Goal: Use online tool/utility: Use online tool/utility

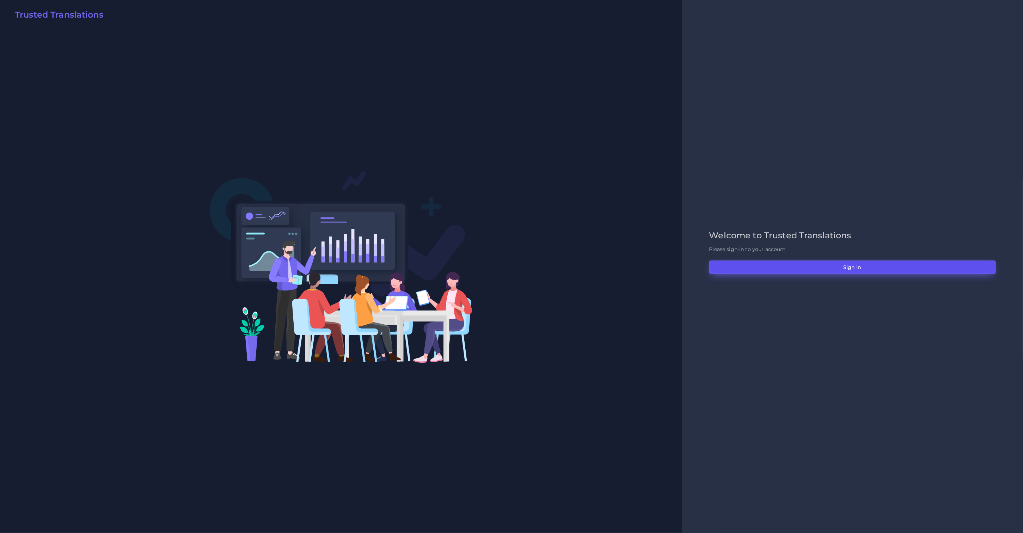
click at [755, 264] on button "Sign in" at bounding box center [852, 266] width 286 height 13
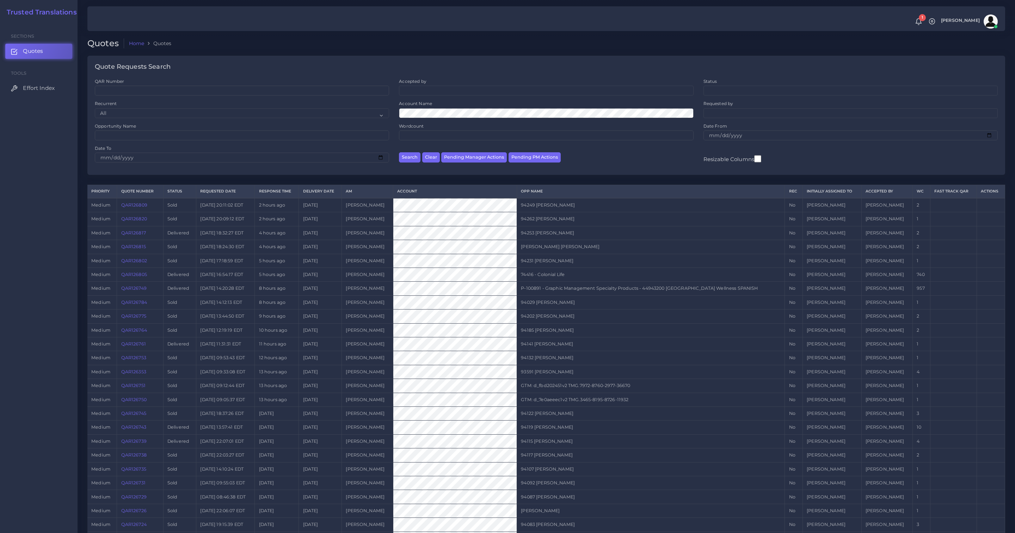
drag, startPoint x: 43, startPoint y: 88, endPoint x: 47, endPoint y: 80, distance: 9.5
click at [43, 88] on span "Effort Index" at bounding box center [39, 88] width 32 height 8
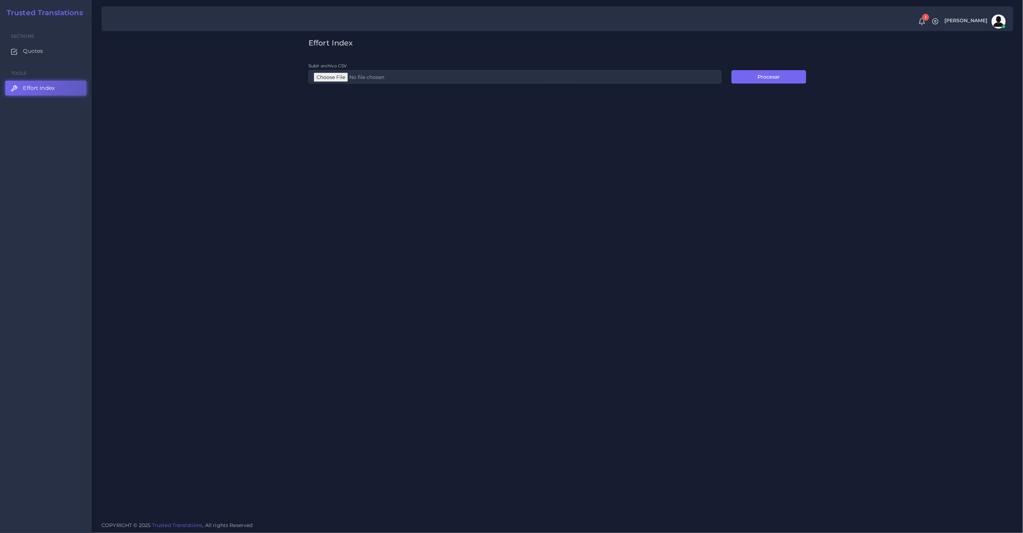
type input "C:\fakepath\PE.csv"
click at [745, 71] on button "Procesar" at bounding box center [768, 76] width 75 height 13
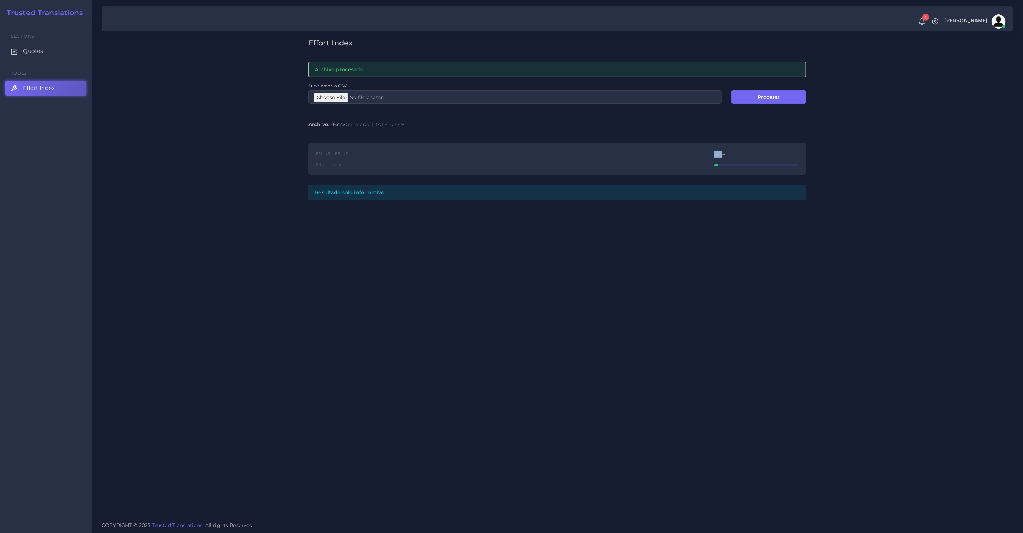
drag, startPoint x: 713, startPoint y: 152, endPoint x: 716, endPoint y: 155, distance: 4.0
click at [721, 153] on div "EN_US → ES_US Effort Index 5.11%" at bounding box center [557, 159] width 498 height 32
copy div "5.11"
type input "C:\fakepath\ED.csv"
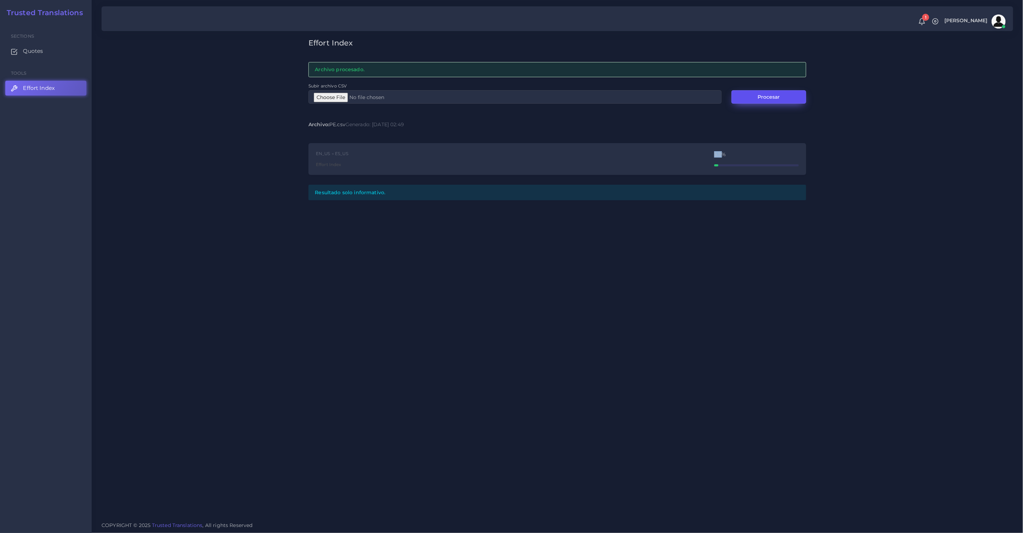
click at [778, 102] on button "Procesar" at bounding box center [768, 96] width 75 height 13
drag, startPoint x: 709, startPoint y: 156, endPoint x: 723, endPoint y: 154, distance: 14.2
click at [723, 154] on div "EN_US → ES_US Effort Index 1.24%" at bounding box center [557, 159] width 498 height 32
copy div "1.24"
type input "C:\fakepath\PE.csv"
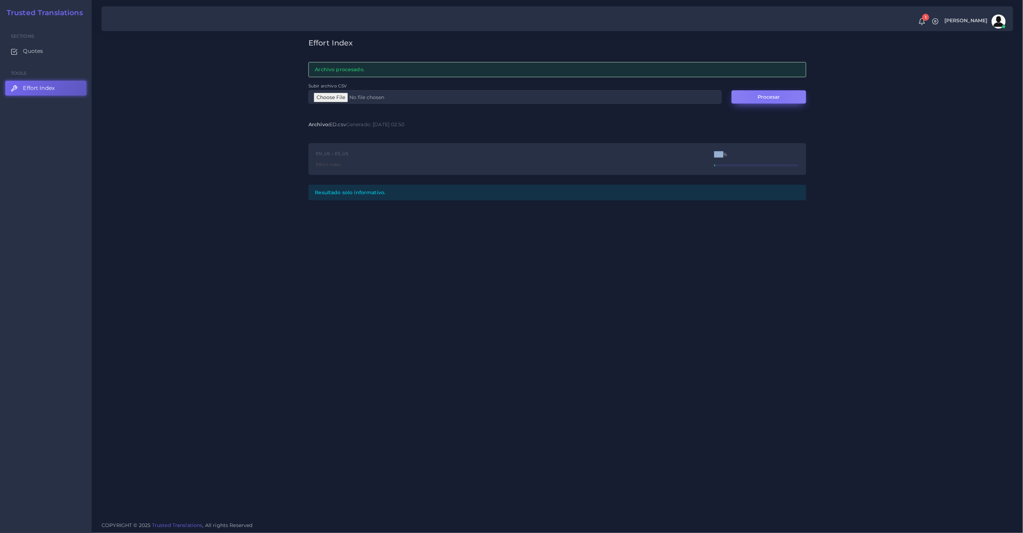
click at [767, 95] on button "Procesar" at bounding box center [768, 96] width 75 height 13
click at [875, 194] on div "Effort Index Archivo procesado. Subir archivo CSV Procesar Archivo: PE.csv Gene…" at bounding box center [557, 258] width 931 height 516
drag, startPoint x: 711, startPoint y: 154, endPoint x: 722, endPoint y: 156, distance: 11.8
click at [722, 156] on div "EN_US → ES_US Effort Index 2.59%" at bounding box center [557, 159] width 498 height 32
copy div "2.59"
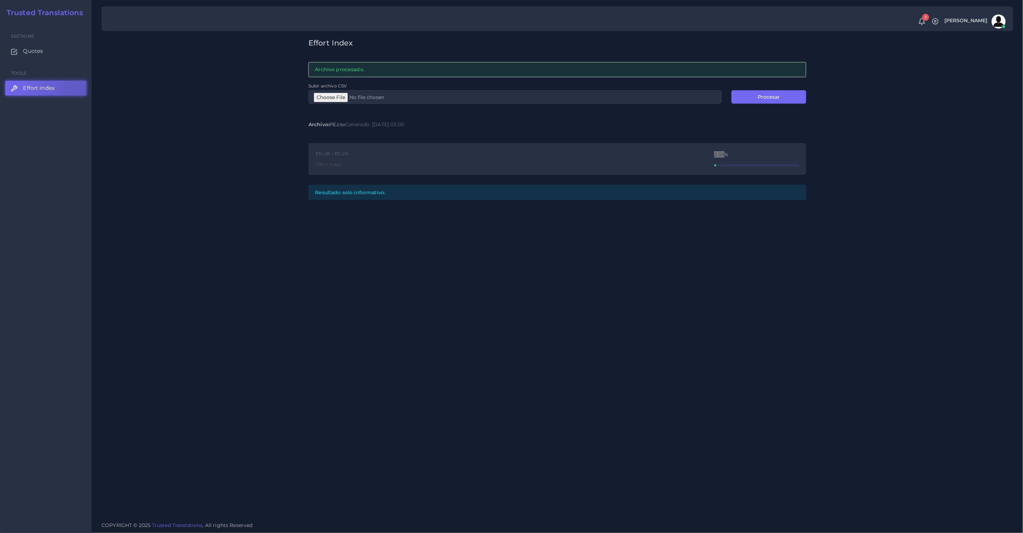
type input "C:\fakepath\PE.csv"
click at [556, 277] on div "Effort Index Archivo procesado. Subir archivo CSV Procesar Archivo: PE.csv Gene…" at bounding box center [557, 258] width 931 height 516
click at [772, 95] on button "Procesar" at bounding box center [768, 96] width 75 height 13
drag, startPoint x: 702, startPoint y: 156, endPoint x: 715, endPoint y: 157, distance: 13.1
click at [723, 154] on div "EN_US → ES_US Effort Index 2.59%" at bounding box center [557, 159] width 498 height 32
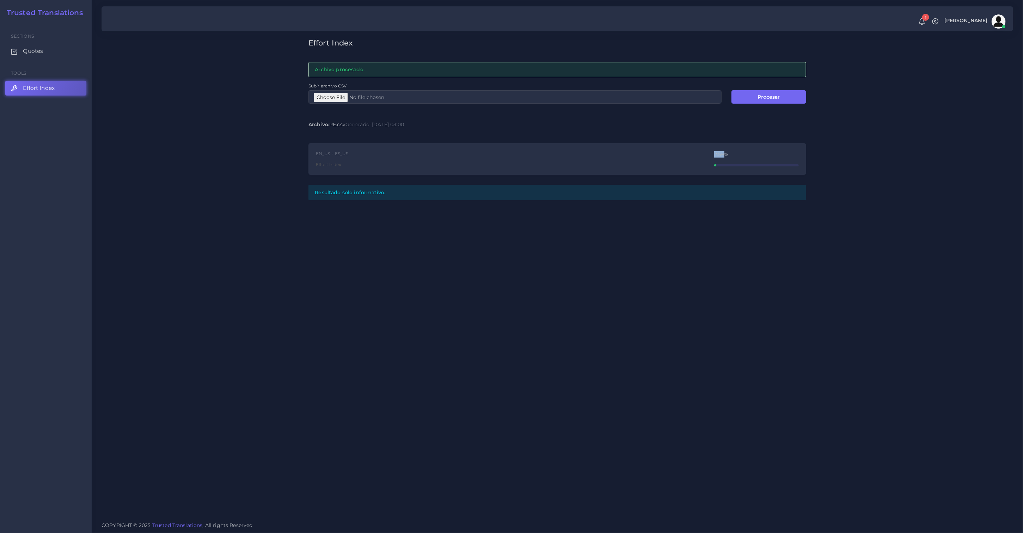
copy div "2.59"
type input "C:\fakepath\ED.csv"
click at [773, 101] on button "Procesar" at bounding box center [768, 96] width 75 height 13
drag, startPoint x: 709, startPoint y: 153, endPoint x: 723, endPoint y: 153, distance: 13.8
click at [723, 153] on div "EN_US → ES_US Effort Index 1.08%" at bounding box center [557, 159] width 498 height 32
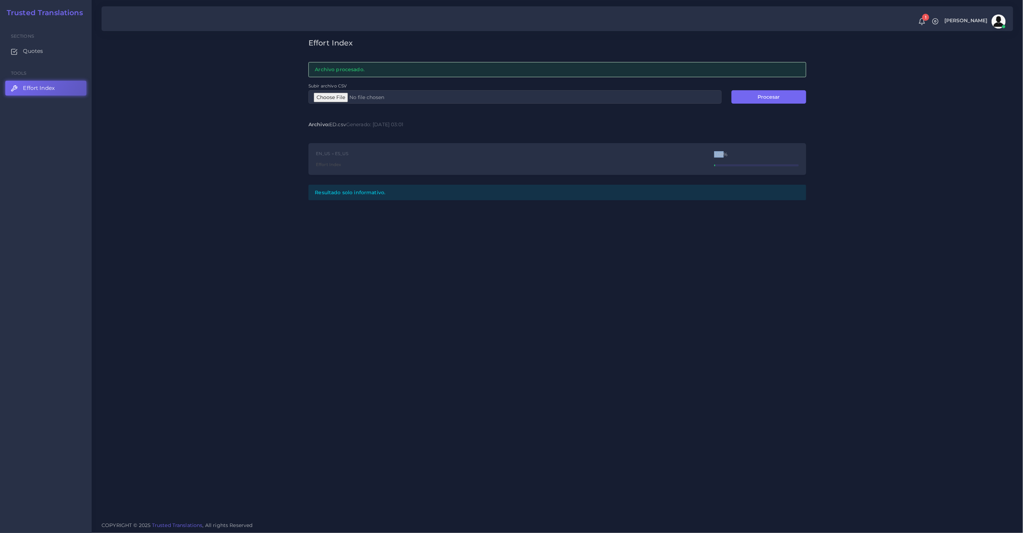
copy div "1.08"
